Goal: Navigation & Orientation: Find specific page/section

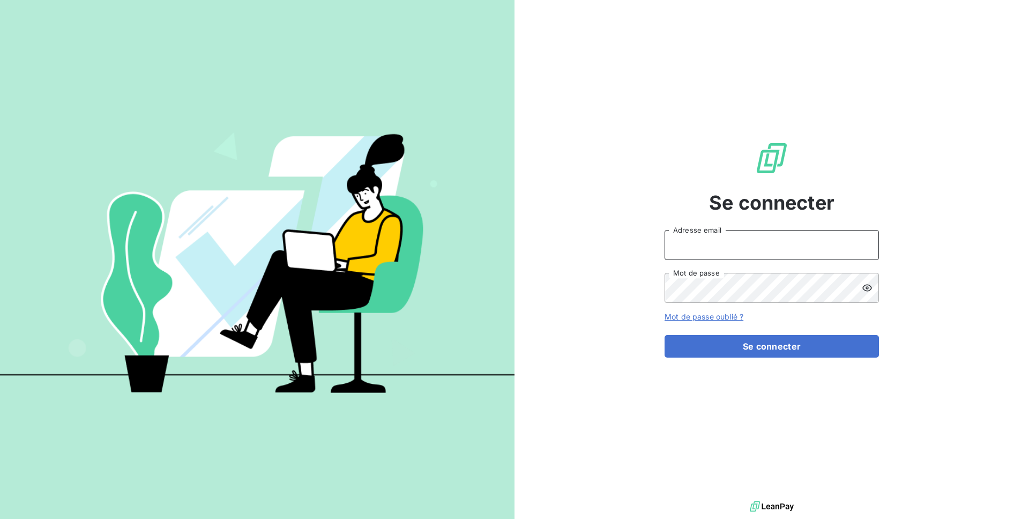
click at [688, 257] on input "Adresse email" at bounding box center [772, 245] width 214 height 30
click at [665, 335] on button "Se connecter" at bounding box center [772, 346] width 214 height 23
click at [713, 249] on input "admin@aslfrance" at bounding box center [772, 245] width 214 height 30
type input "admin@alsfrance"
click at [665, 335] on button "Se connecter" at bounding box center [772, 346] width 214 height 23
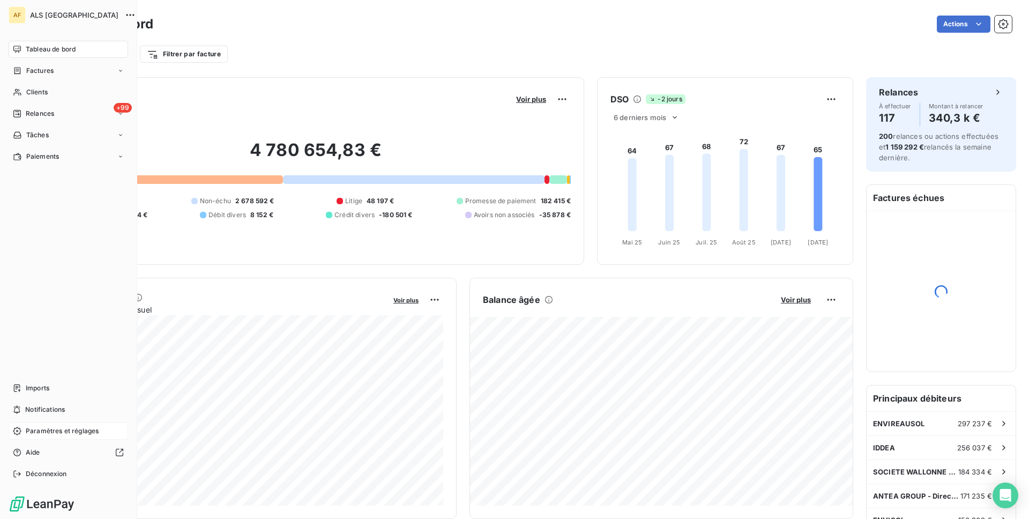
click at [66, 431] on span "Paramètres et réglages" at bounding box center [62, 431] width 73 height 10
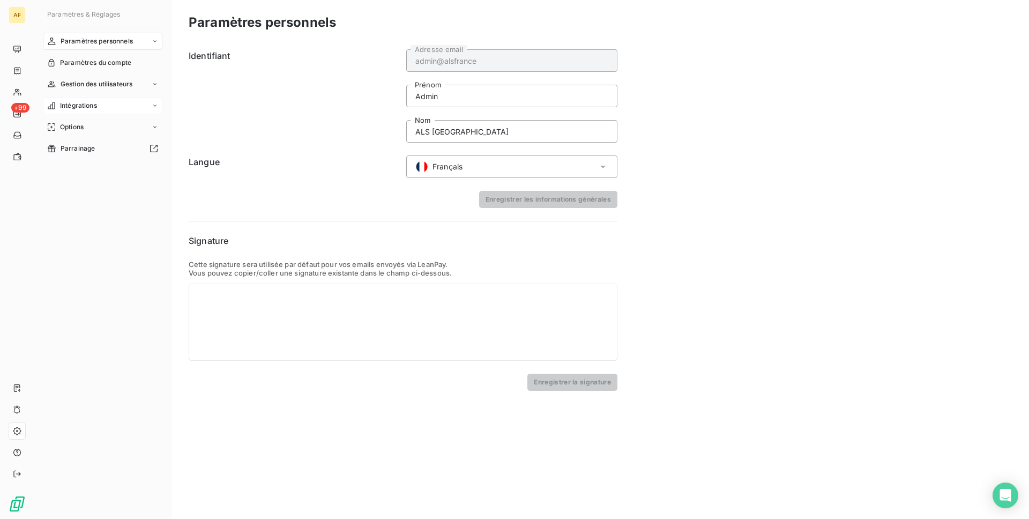
click at [75, 107] on span "Intégrations" at bounding box center [78, 106] width 37 height 10
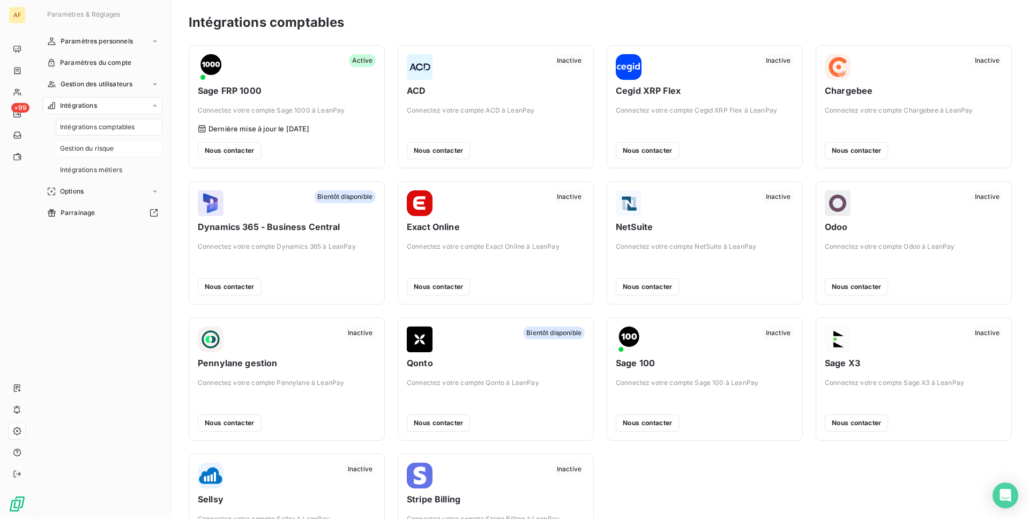
click at [128, 148] on div "Gestion du risque" at bounding box center [109, 148] width 107 height 17
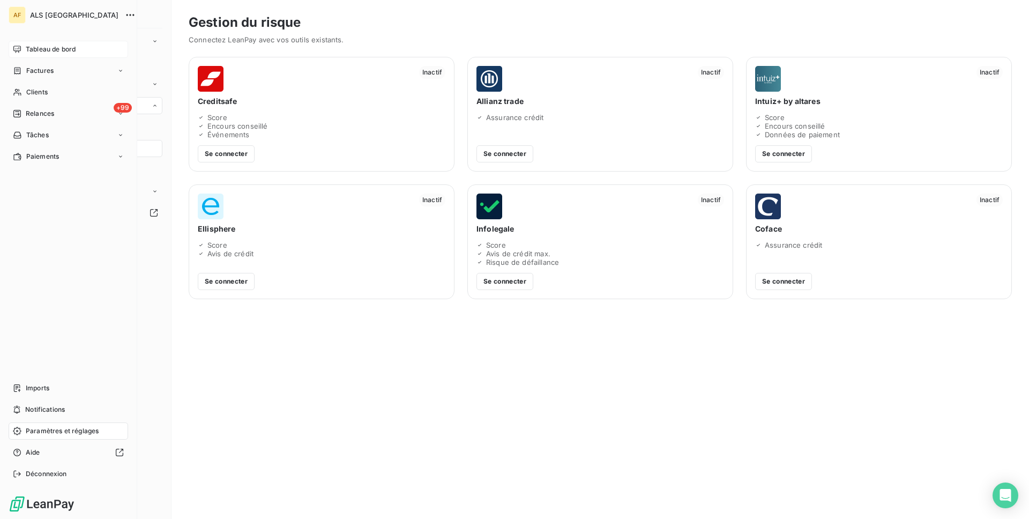
click at [39, 50] on span "Tableau de bord" at bounding box center [51, 49] width 50 height 10
